Goal: Task Accomplishment & Management: Complete application form

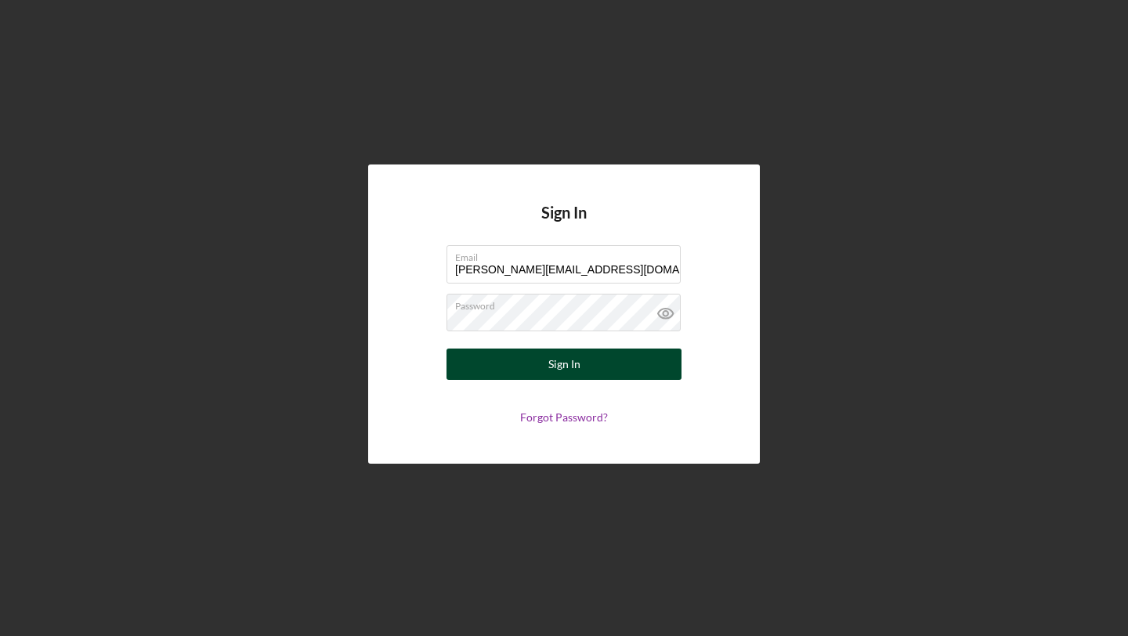
click at [521, 371] on button "Sign In" at bounding box center [564, 364] width 235 height 31
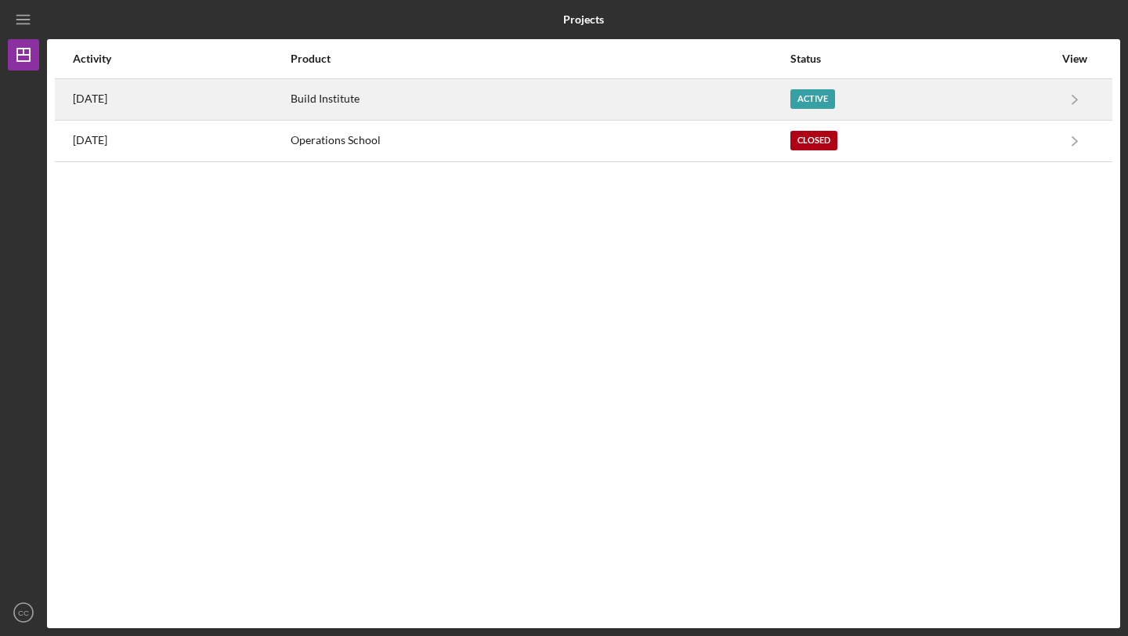
click at [835, 103] on div "Active" at bounding box center [812, 99] width 45 height 20
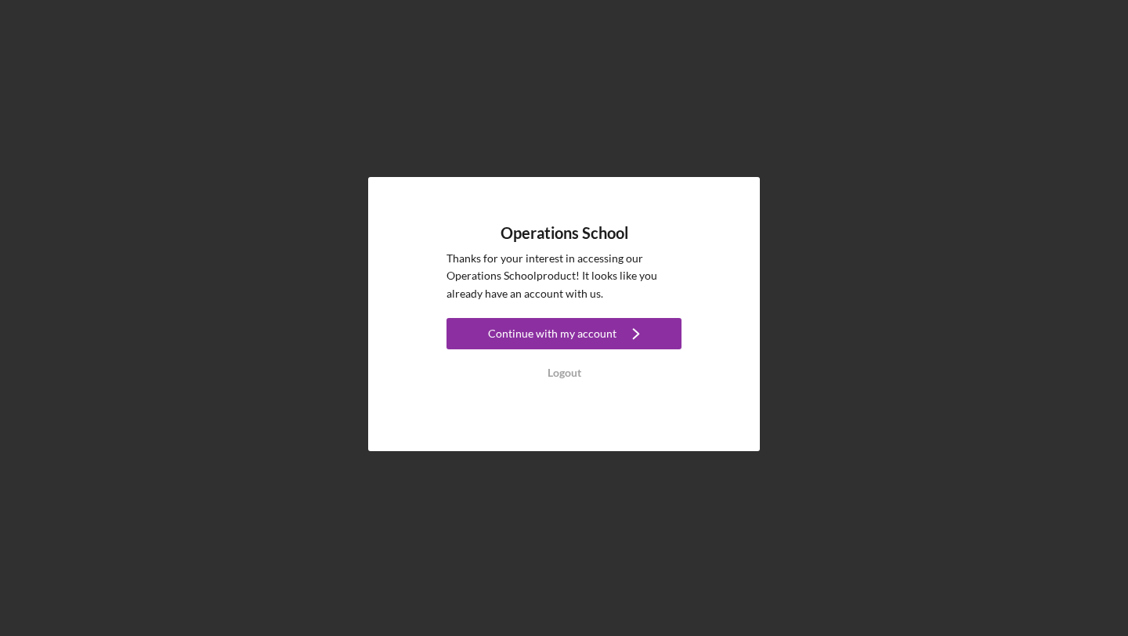
click at [536, 332] on div "Continue with my account" at bounding box center [552, 333] width 128 height 31
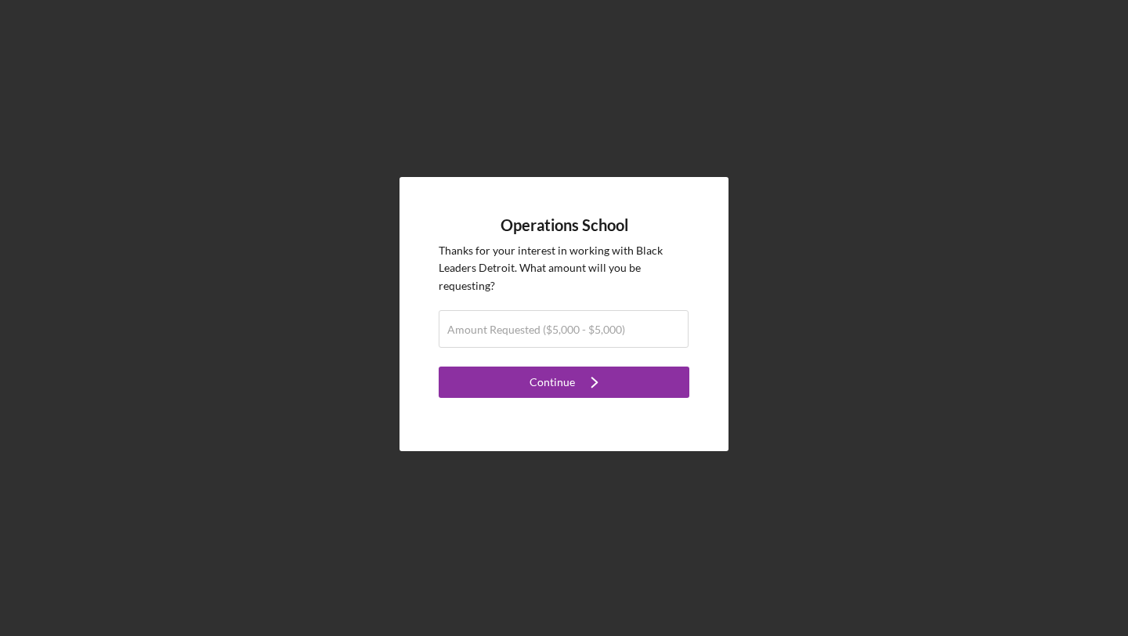
click at [536, 332] on label "Amount Requested ($5,000 - $5,000)" at bounding box center [536, 330] width 178 height 13
click at [536, 332] on input "Amount Requested ($5,000 - $5,000)" at bounding box center [564, 329] width 250 height 38
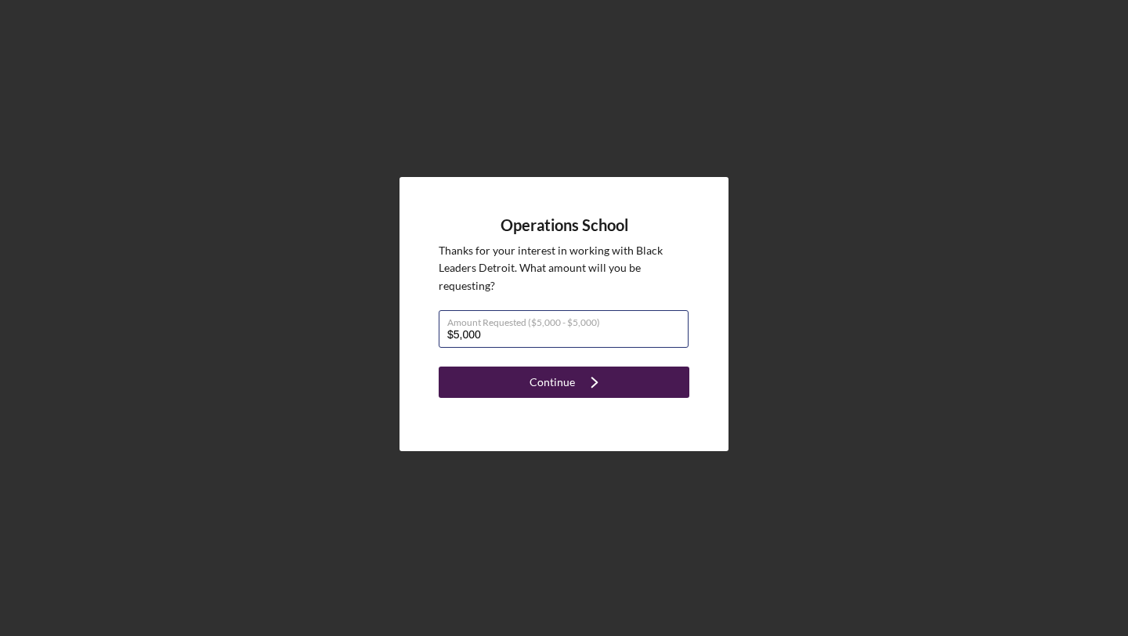
type input "$5,000"
click at [584, 380] on icon "Icon/Navigate" at bounding box center [594, 382] width 39 height 39
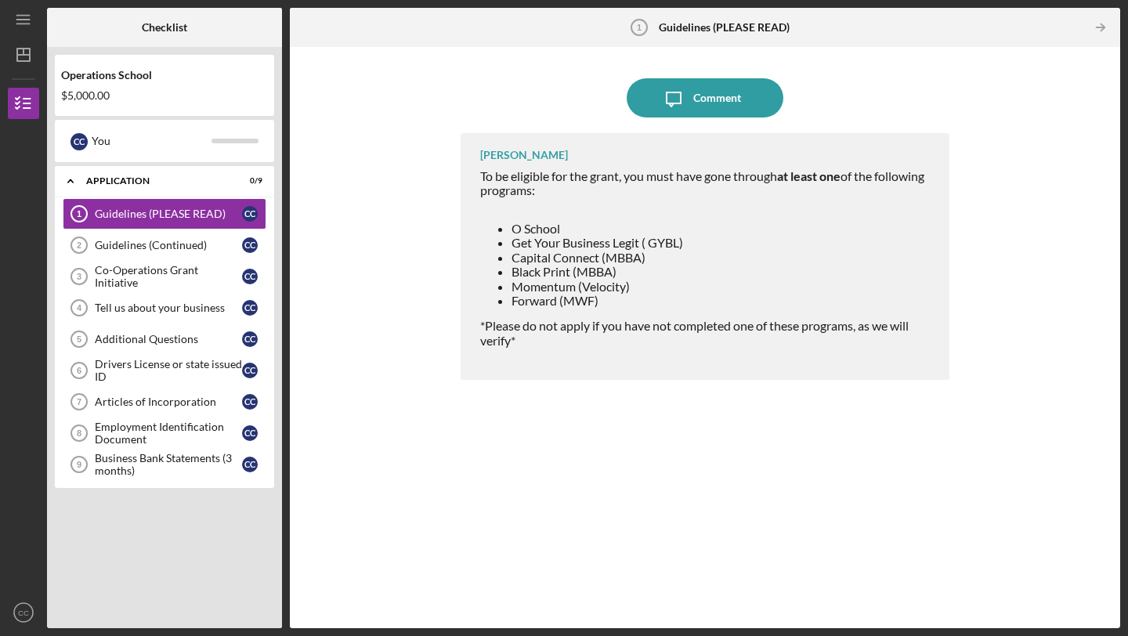
click at [1022, 246] on div "Icon/Message Comment [PERSON_NAME] To be eligible for the grant, you must have …" at bounding box center [705, 338] width 815 height 566
click at [170, 244] on div "Guidelines (Continued)" at bounding box center [168, 245] width 147 height 13
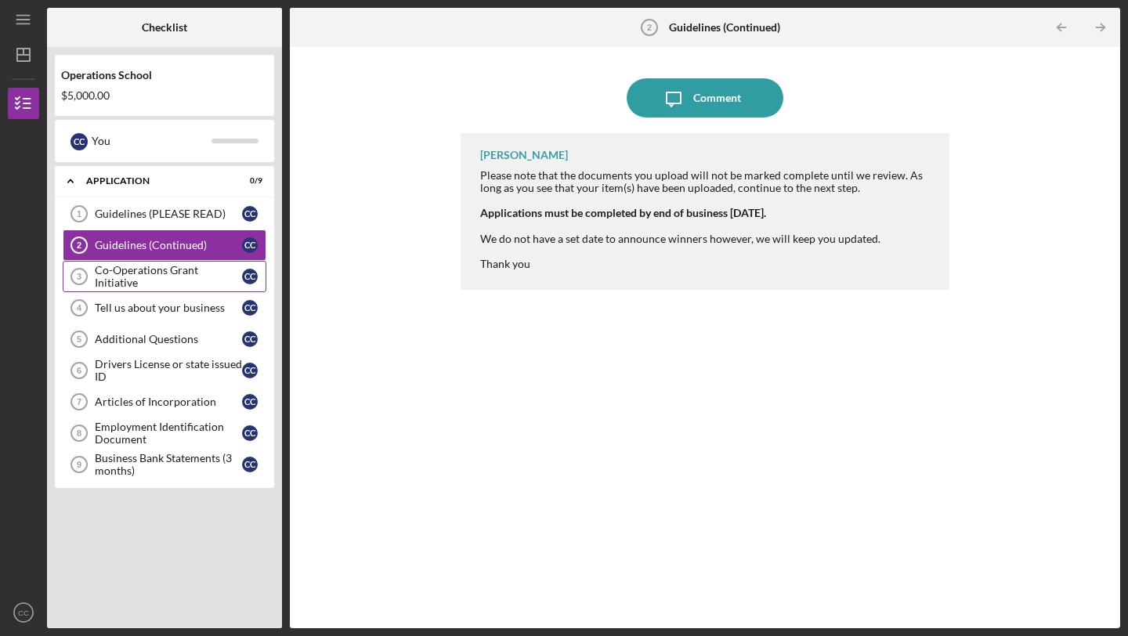
click at [183, 273] on div "Co-Operations Grant Initiative" at bounding box center [168, 276] width 147 height 25
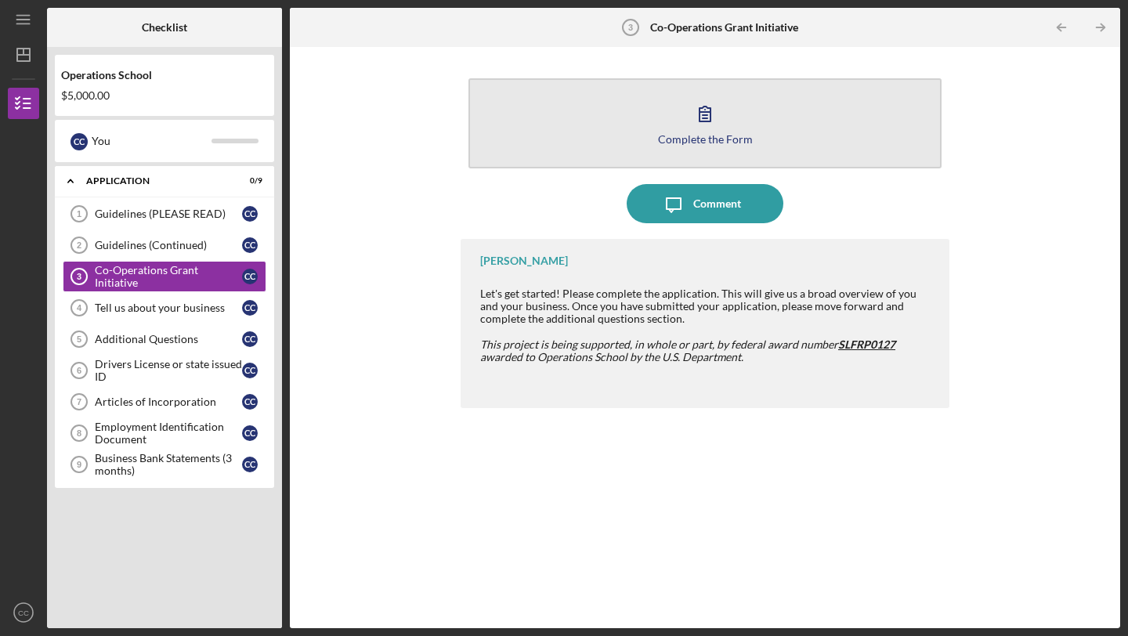
click at [683, 132] on button "Complete the Form Form" at bounding box center [704, 123] width 473 height 90
